Goal: Task Accomplishment & Management: Manage account settings

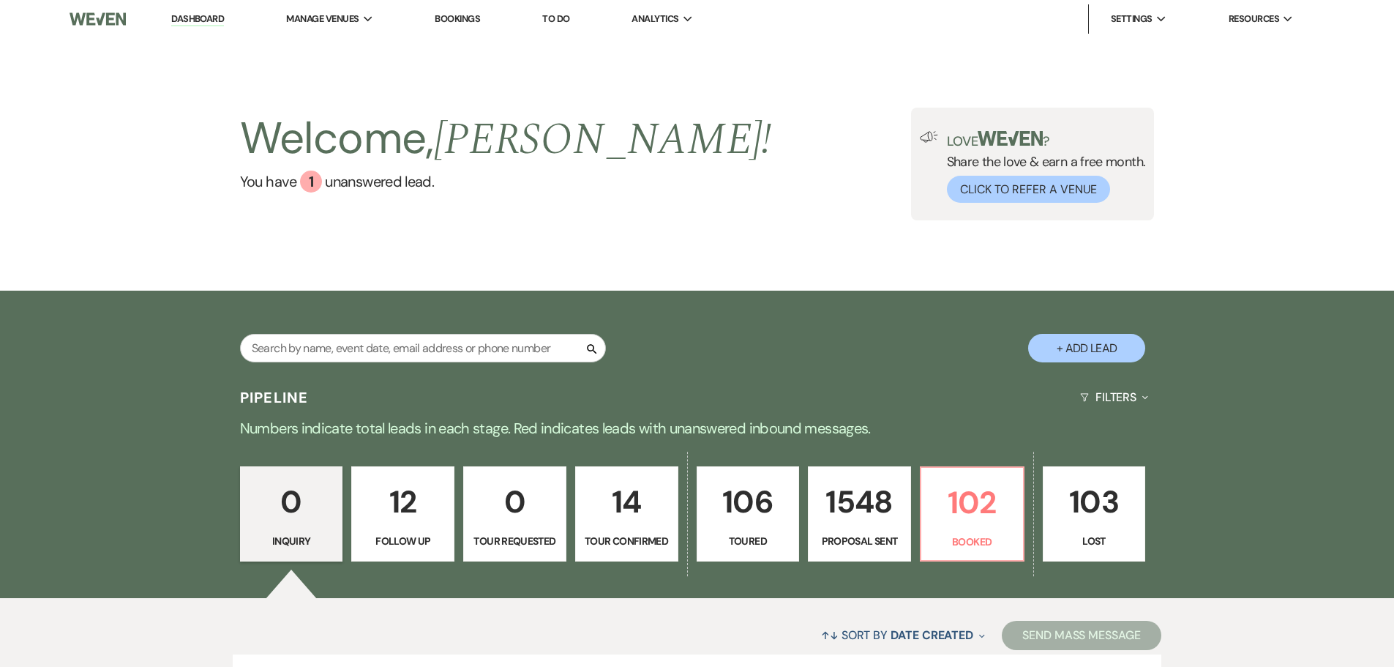
click at [373, 329] on div "Search + Add Lead" at bounding box center [697, 336] width 1054 height 77
click at [375, 352] on input "text" at bounding box center [423, 348] width 366 height 29
type input "ali"
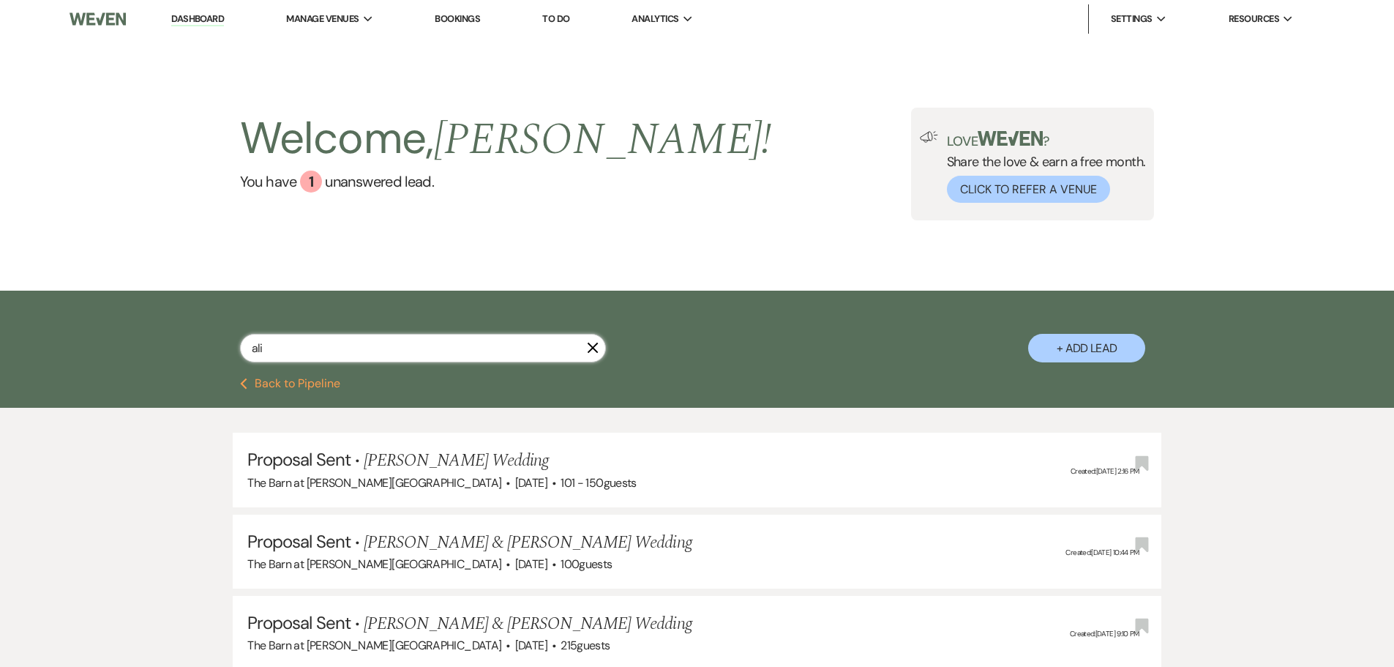
select select "6"
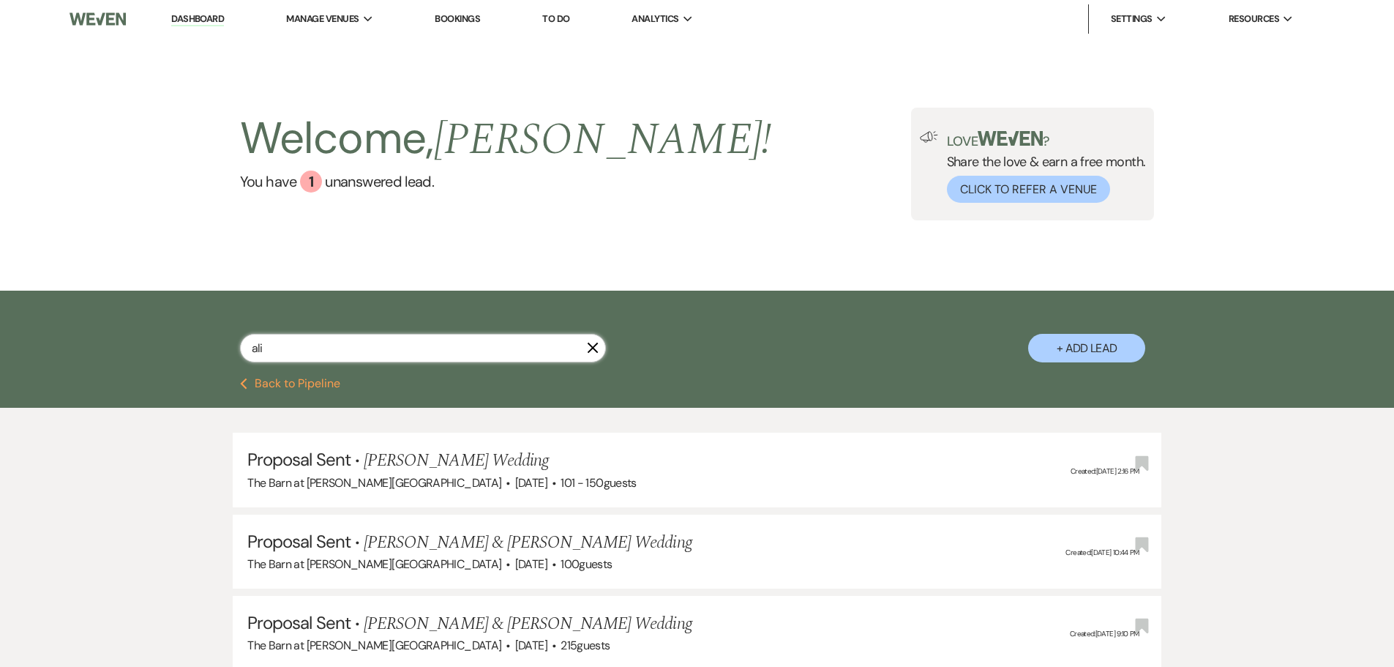
select select "6"
select select "8"
select select "5"
select select "6"
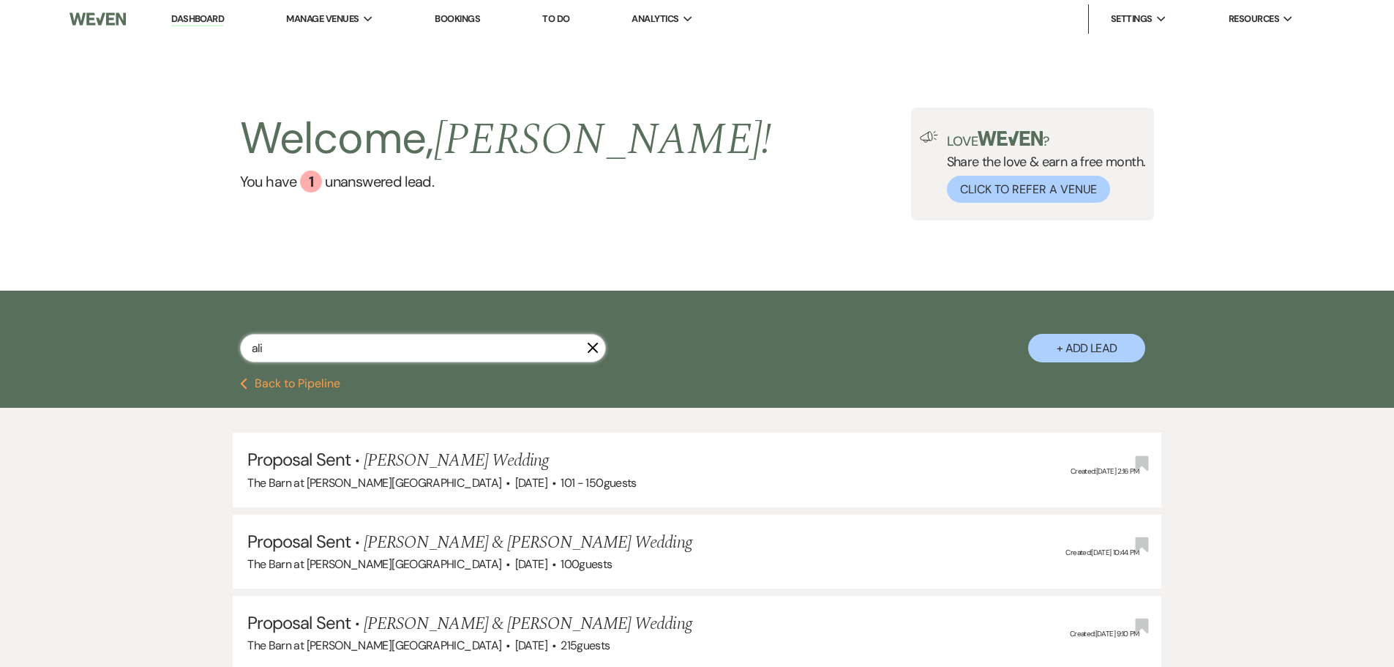
select select "6"
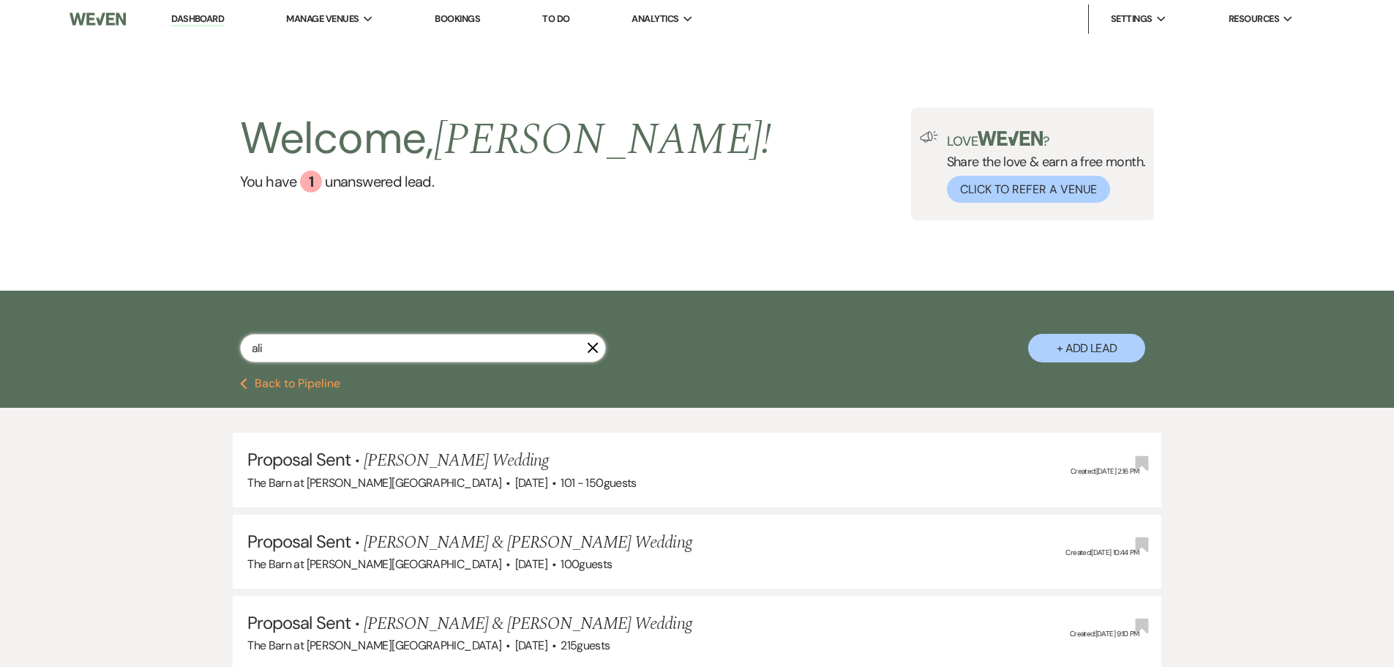
select select "8"
select select "10"
select select "6"
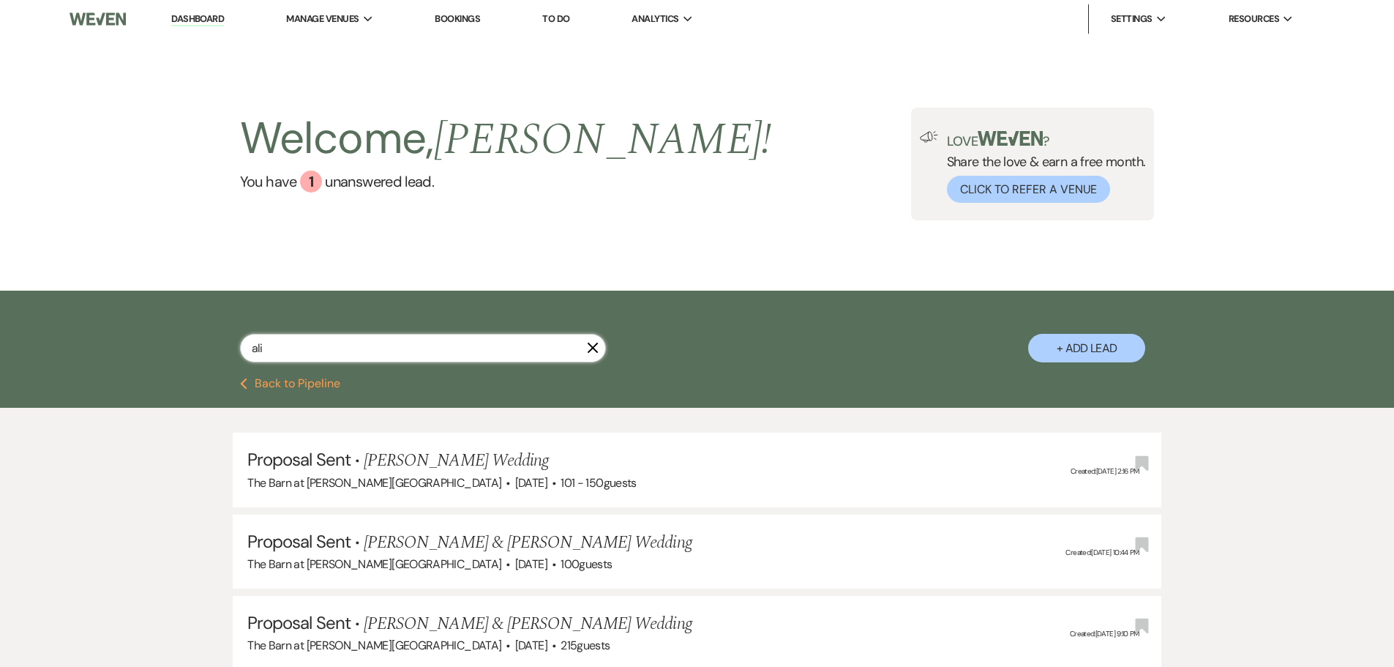
select select "5"
select select "6"
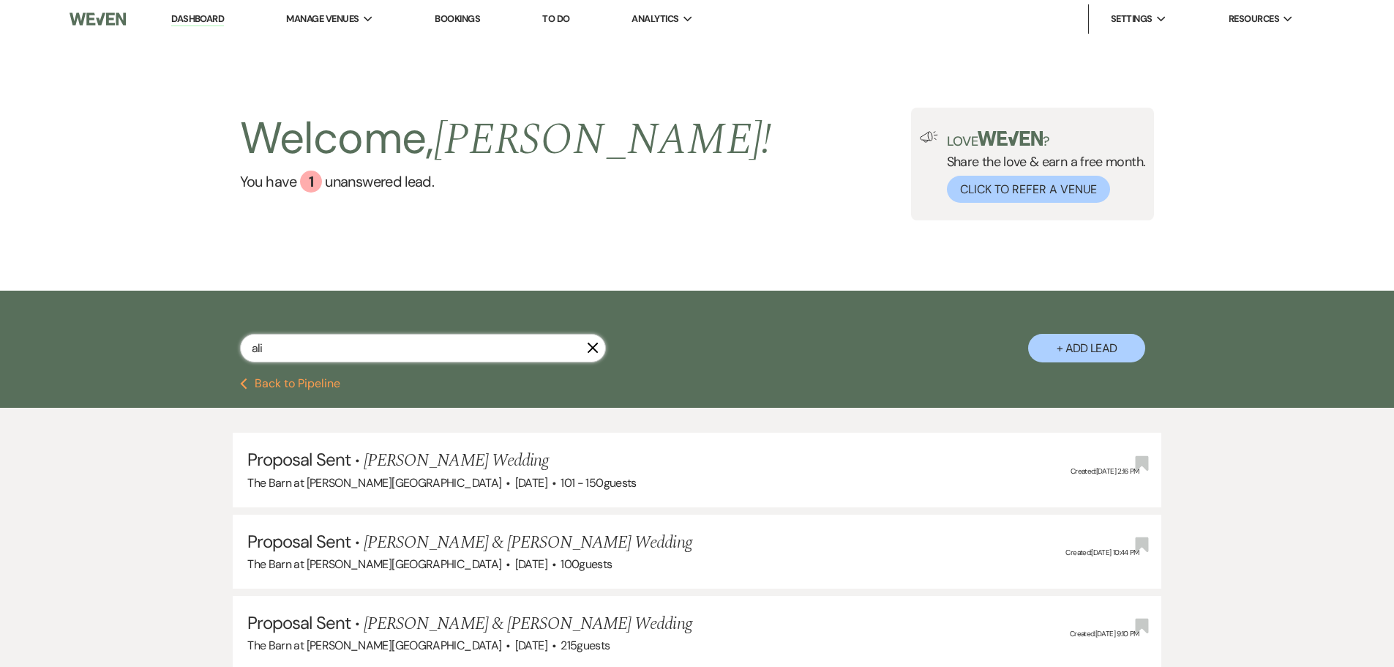
select select "6"
select select "5"
select select "8"
select select "6"
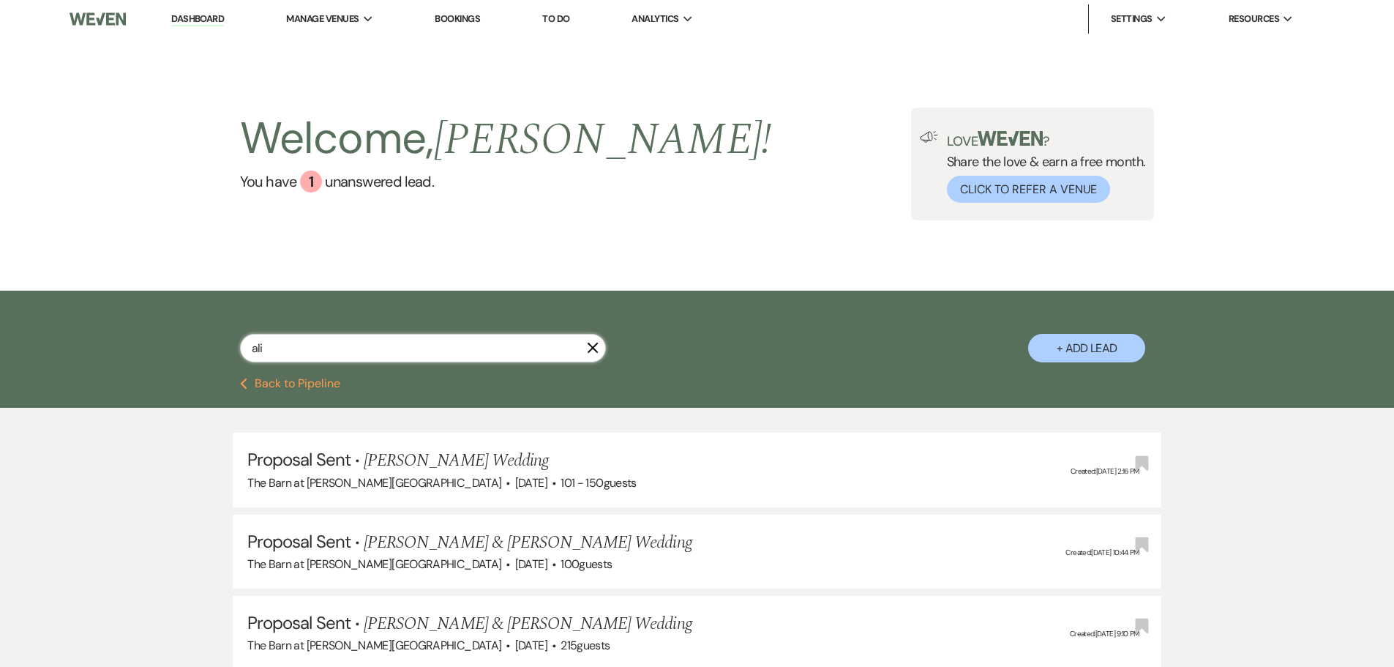
select select "6"
select select "8"
select select "11"
select select "6"
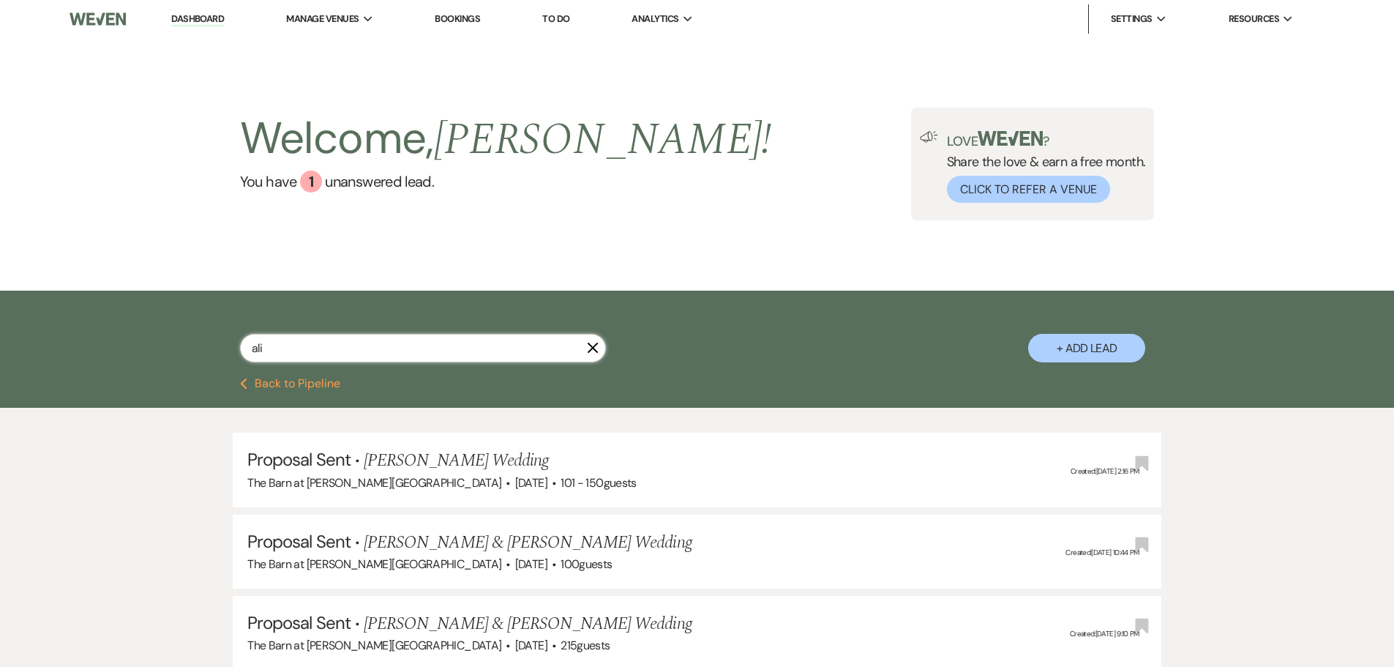
select select "6"
select select "8"
select select "11"
select select "6"
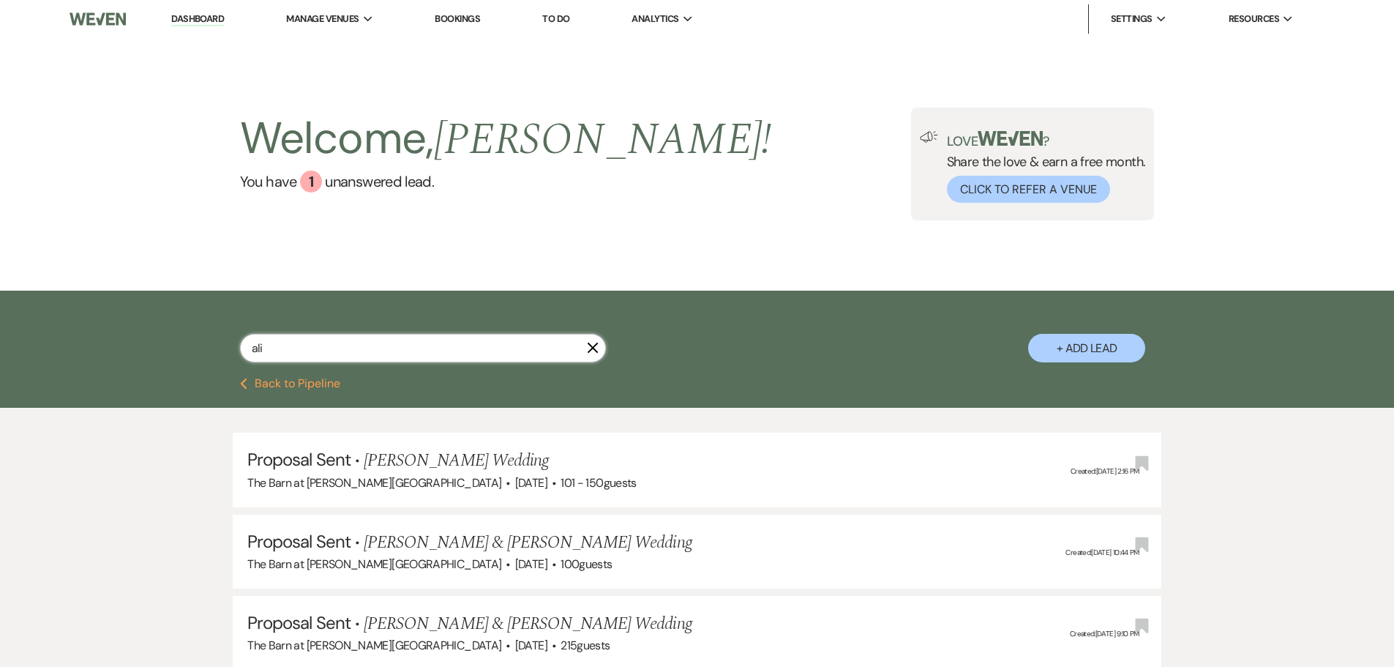
select select "6"
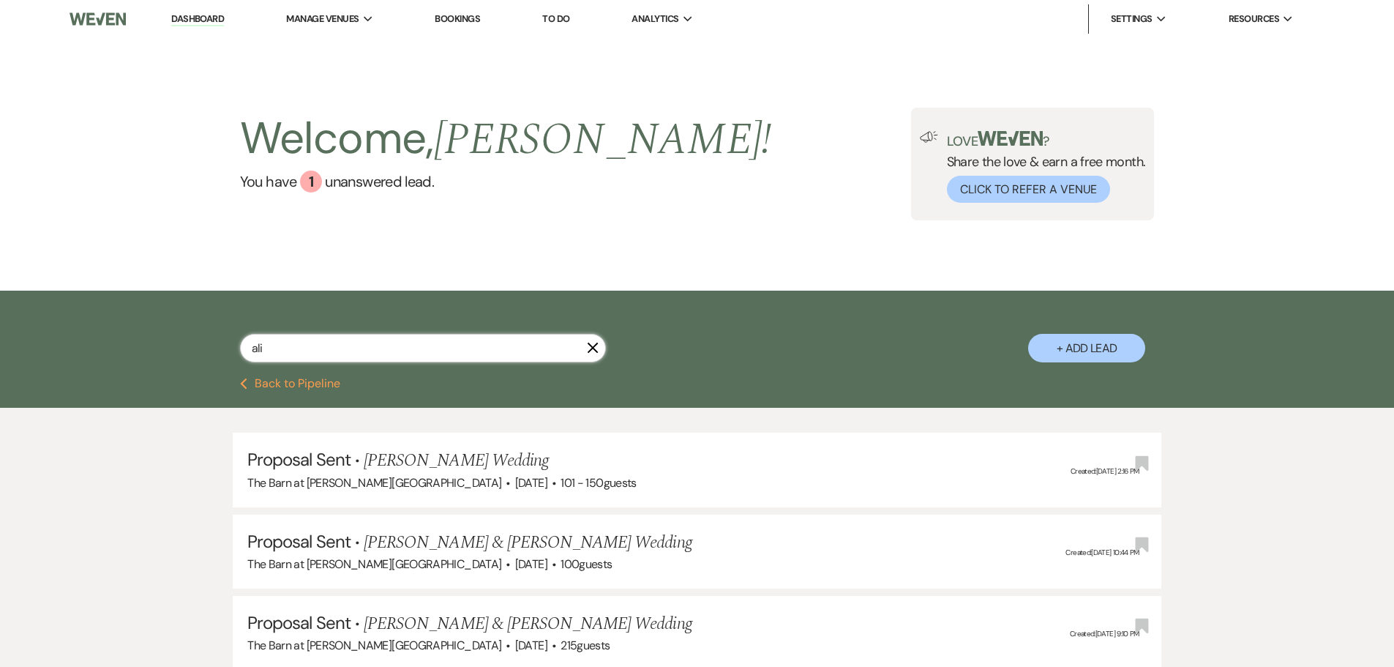
select select "6"
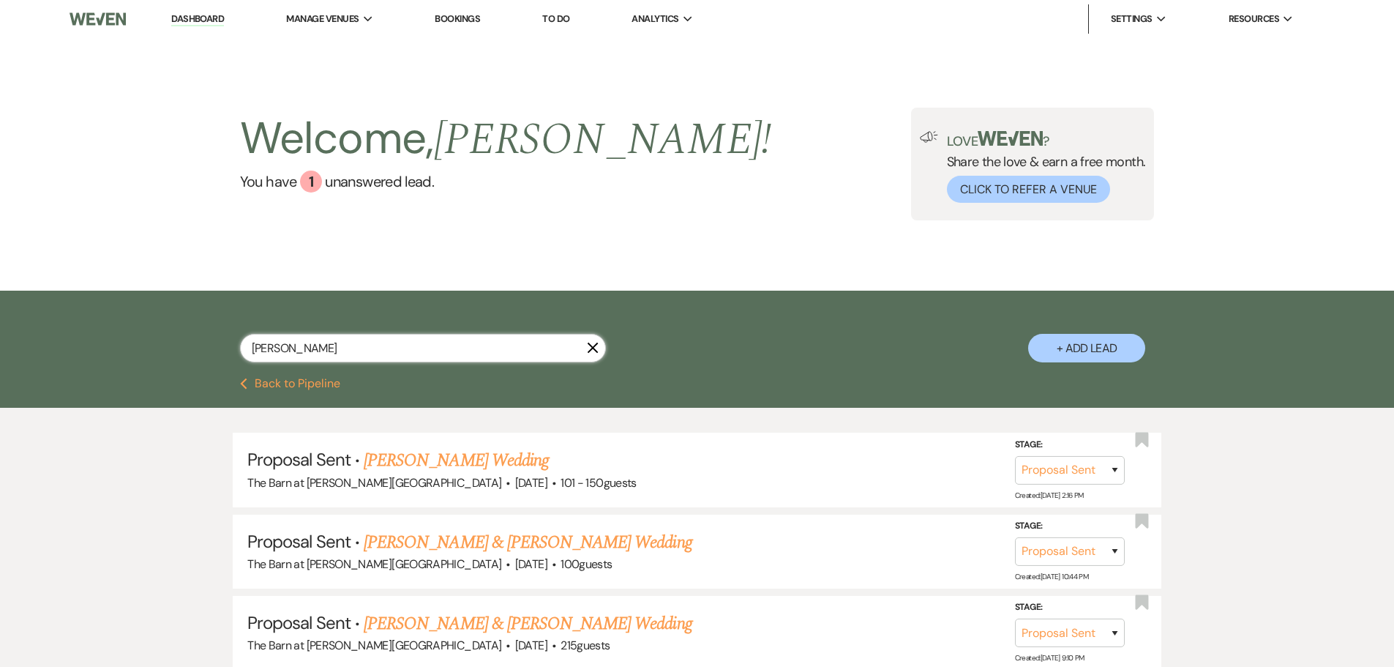
type input "alici"
select select "6"
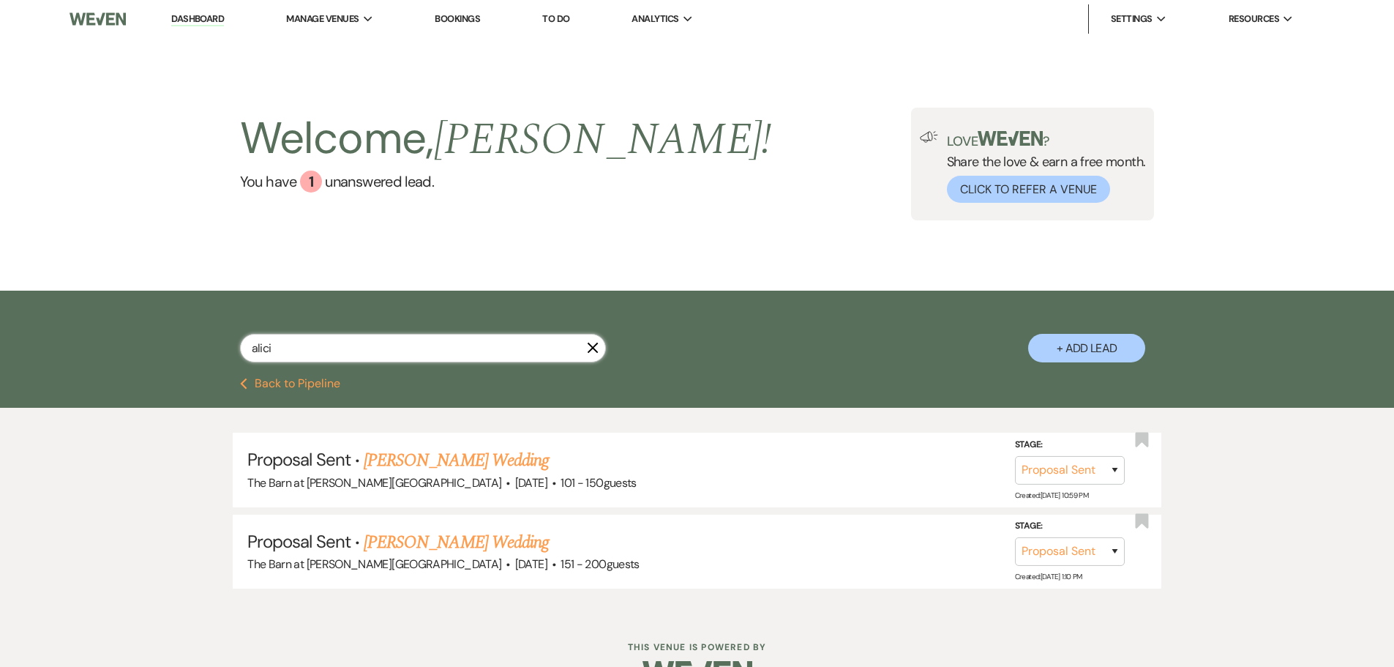
type input "[PERSON_NAME]"
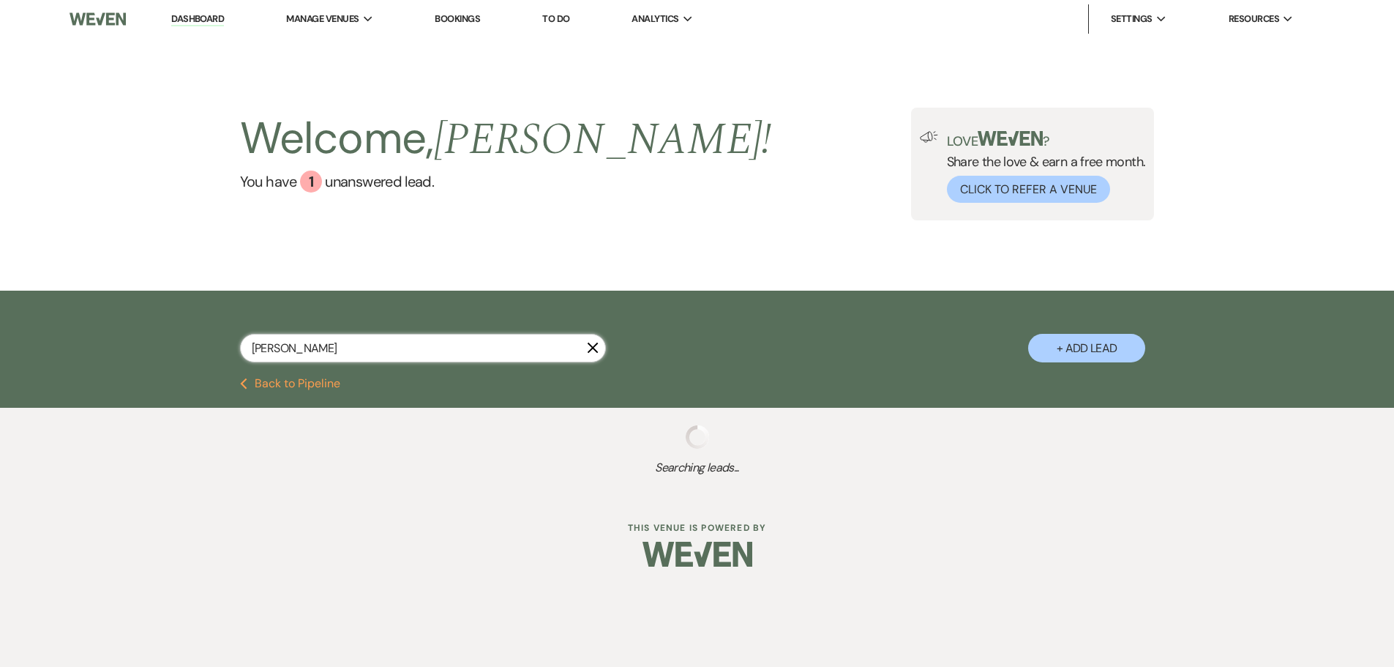
select select "6"
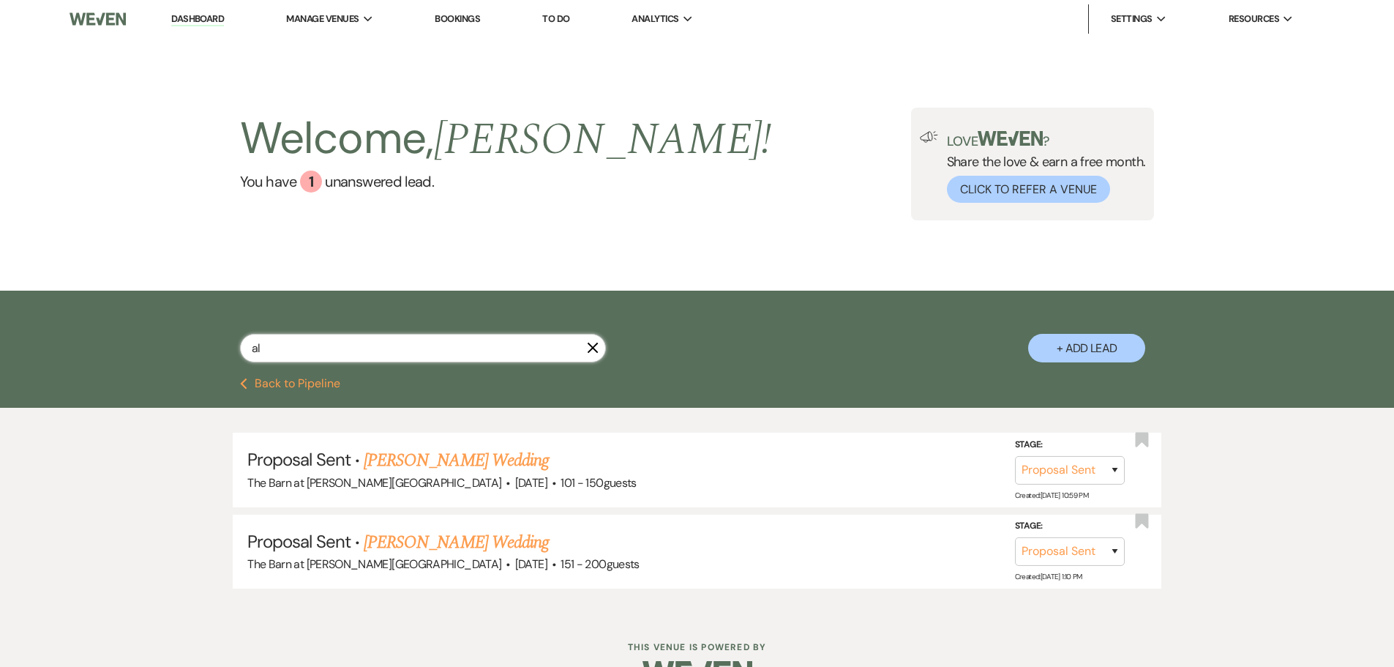
type input "a"
type input "[PERSON_NAME]"
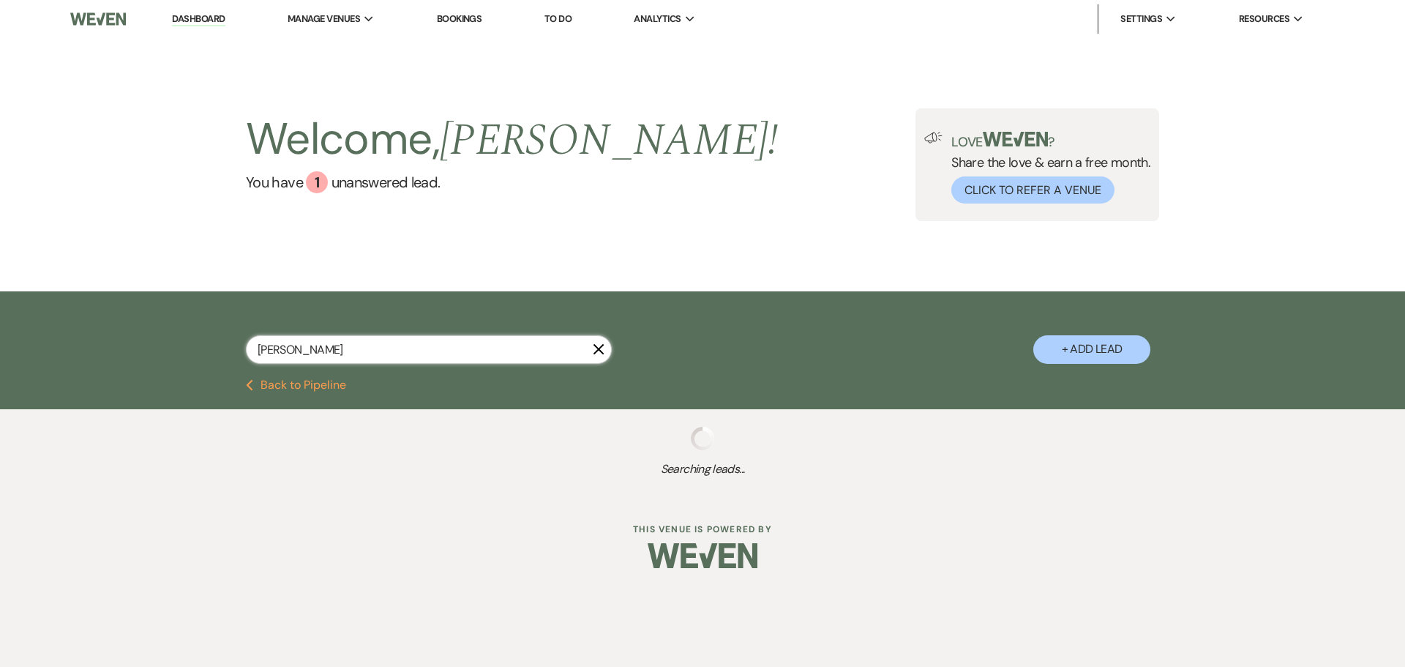
select select "4"
select select "6"
select select "4"
select select "6"
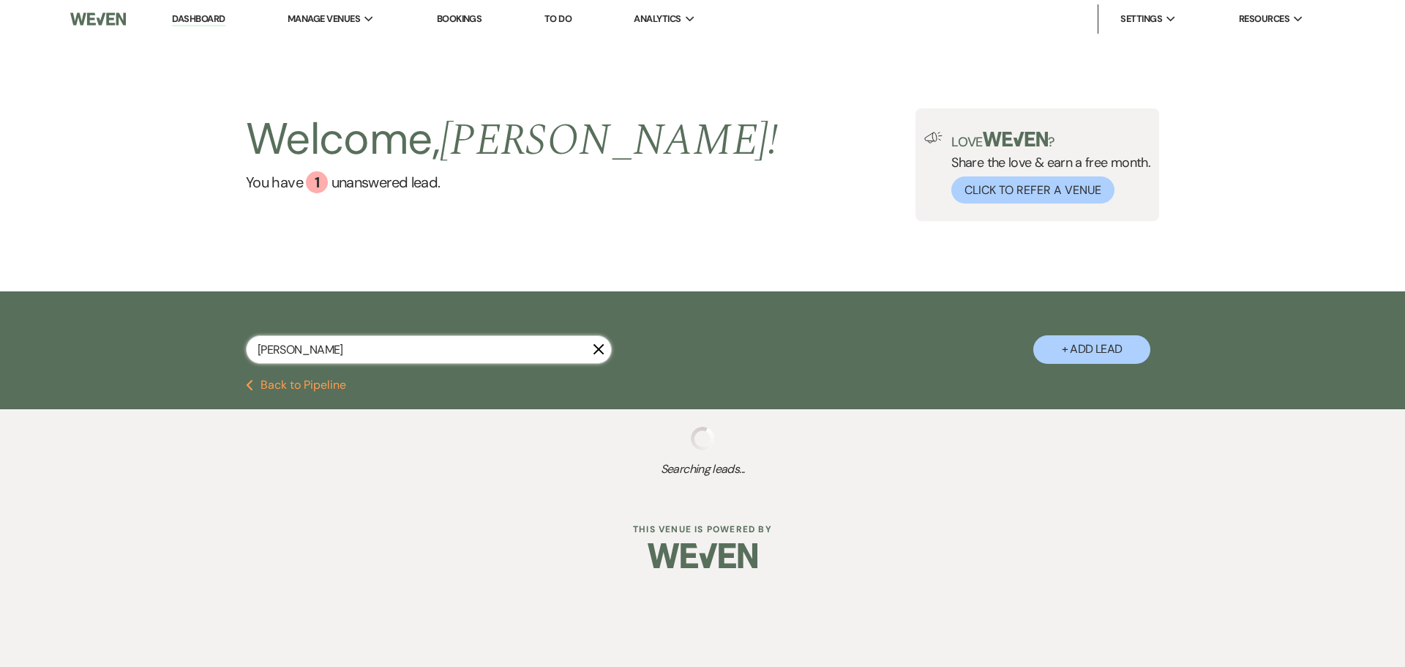
select select "6"
select select "8"
select select "5"
select select "6"
select select "5"
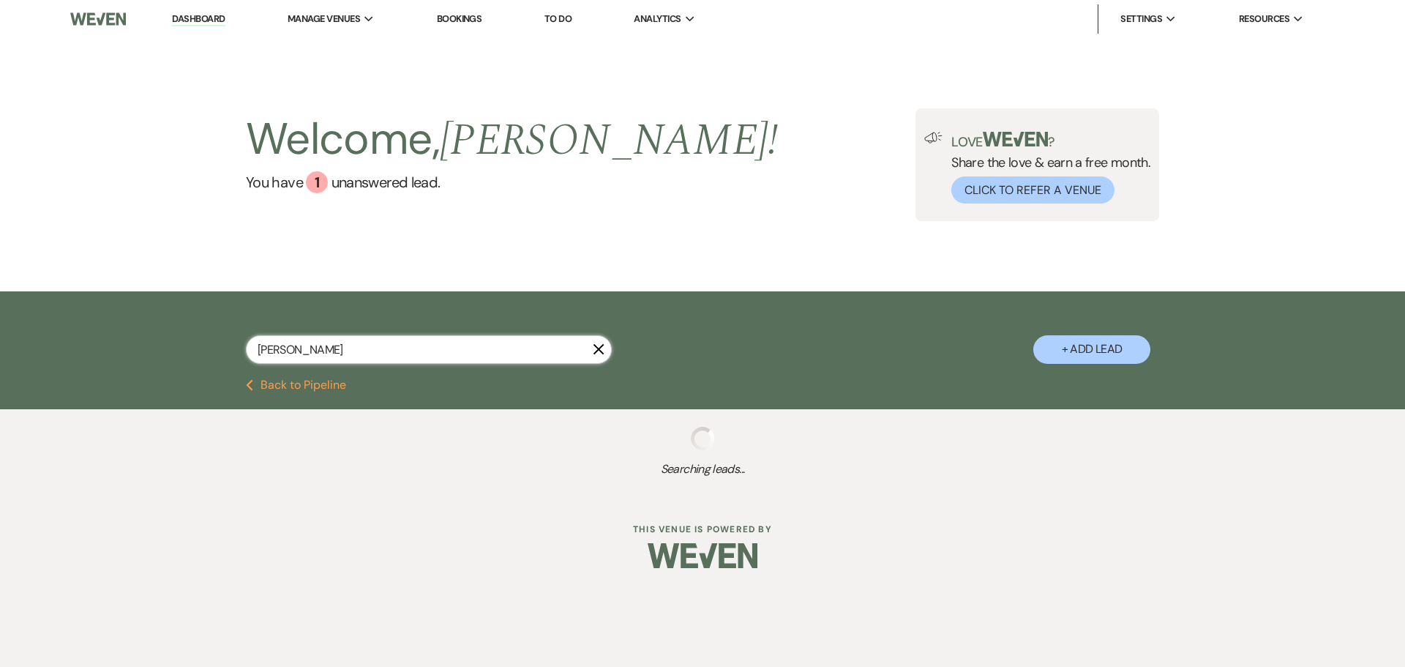
select select "6"
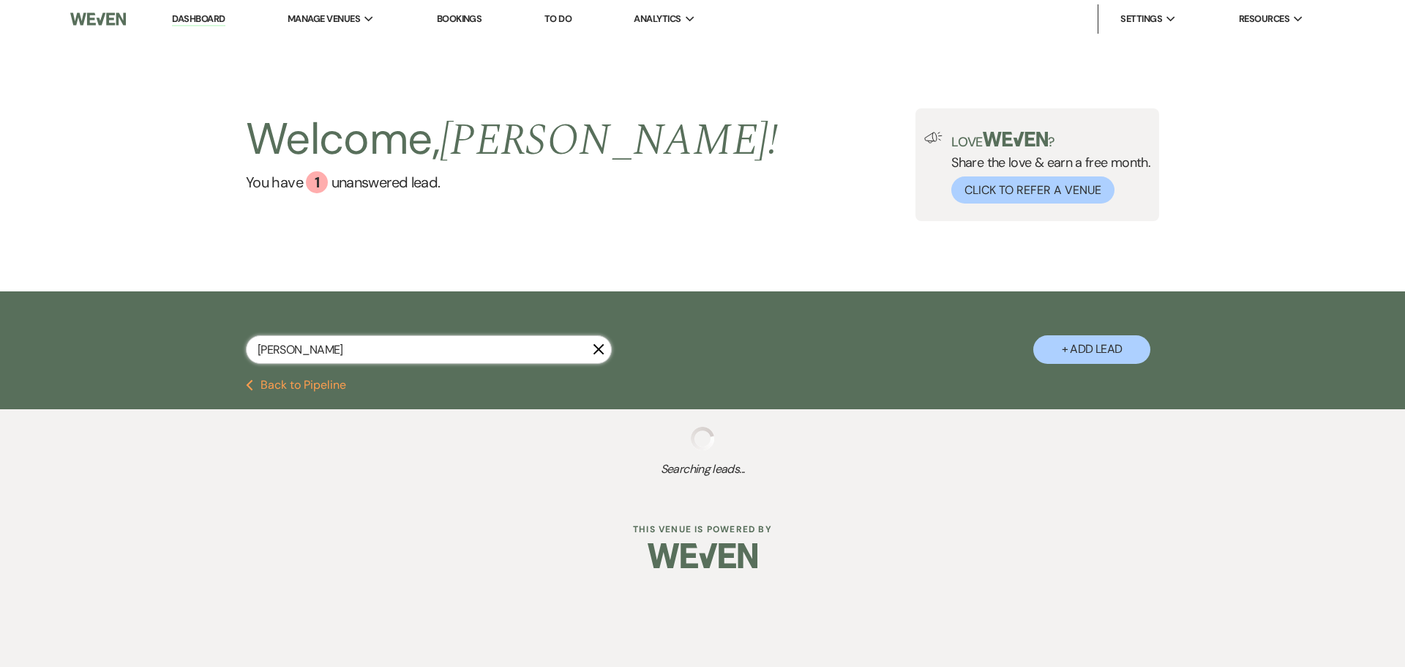
select select "6"
